Goal: Information Seeking & Learning: Learn about a topic

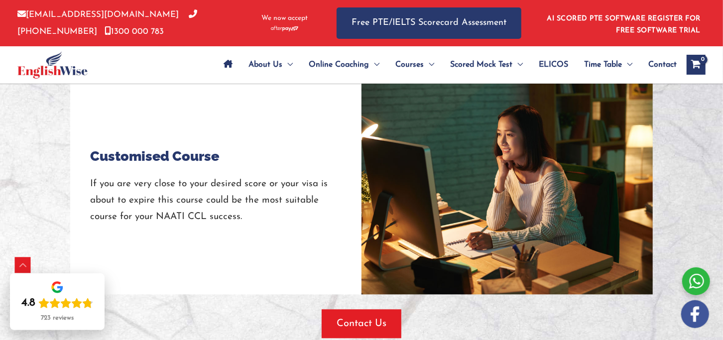
scroll to position [1303, 0]
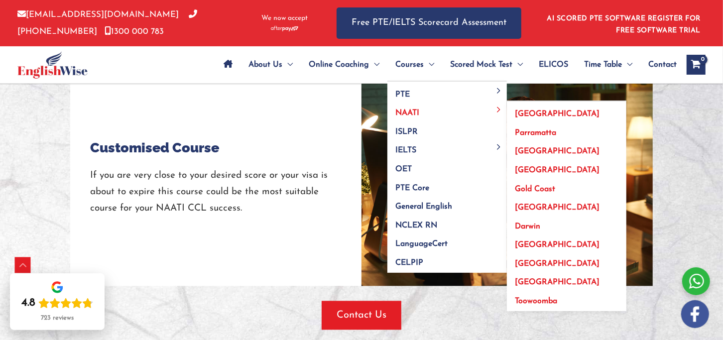
click at [534, 244] on span "[GEOGRAPHIC_DATA]" at bounding box center [557, 245] width 85 height 8
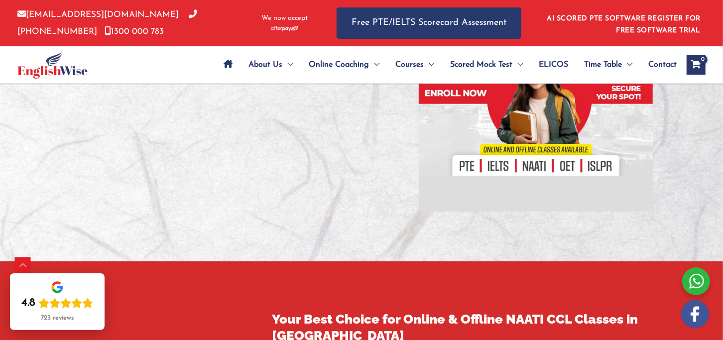
scroll to position [316, 0]
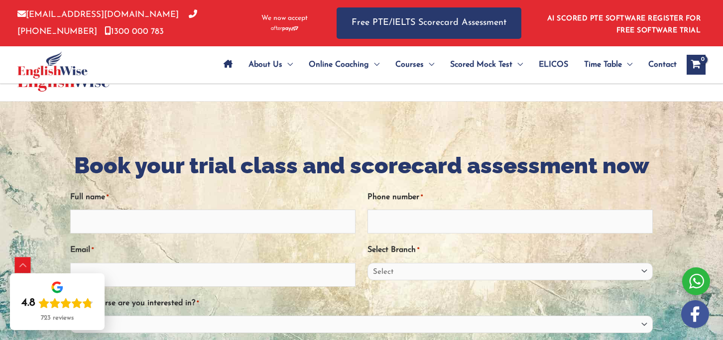
scroll to position [1471, 0]
